Goal: Transaction & Acquisition: Purchase product/service

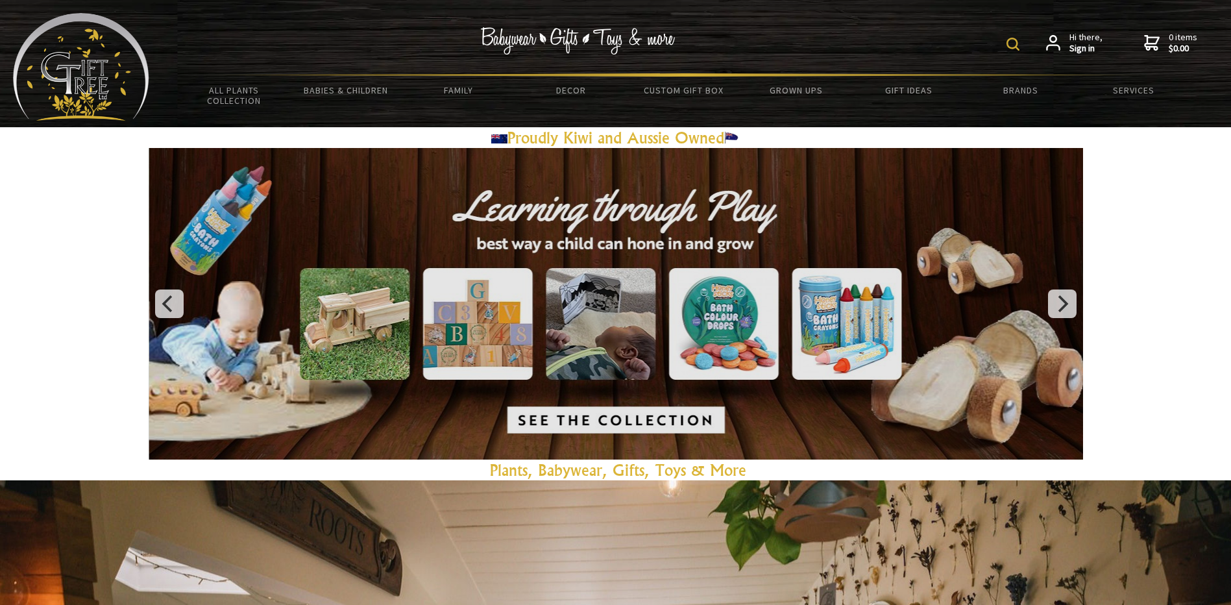
click at [1020, 49] on img at bounding box center [1013, 44] width 13 height 13
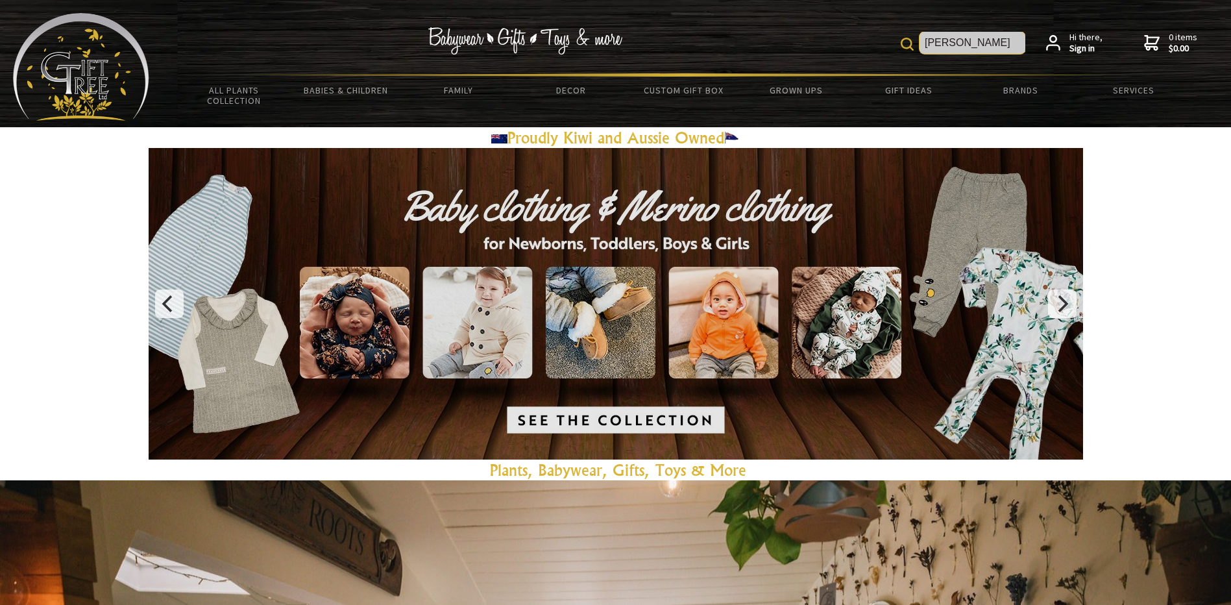
type input "[PERSON_NAME]"
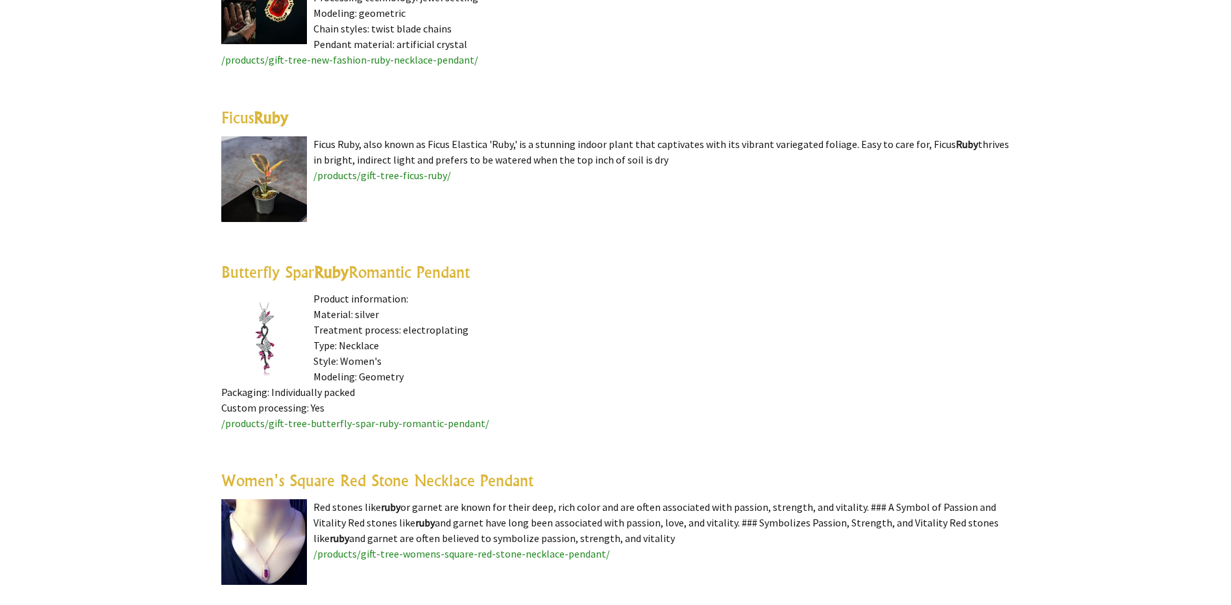
scroll to position [3115, 0]
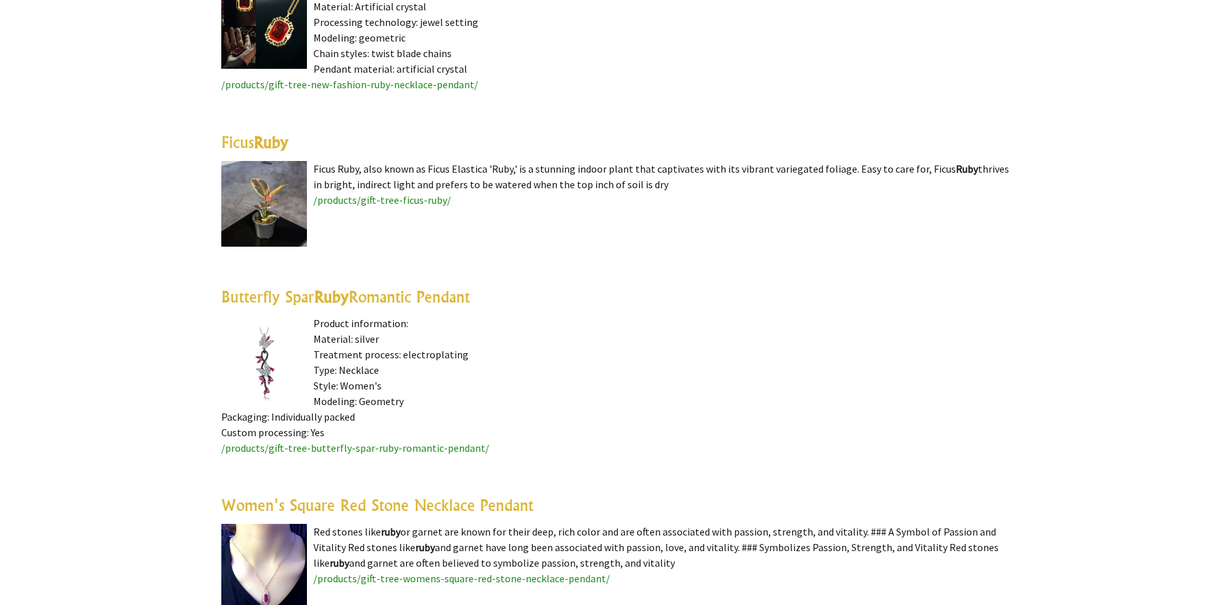
click at [333, 199] on span "/products/gift-tree-ficus-ruby/" at bounding box center [382, 199] width 138 height 13
